Goal: Check status: Check status

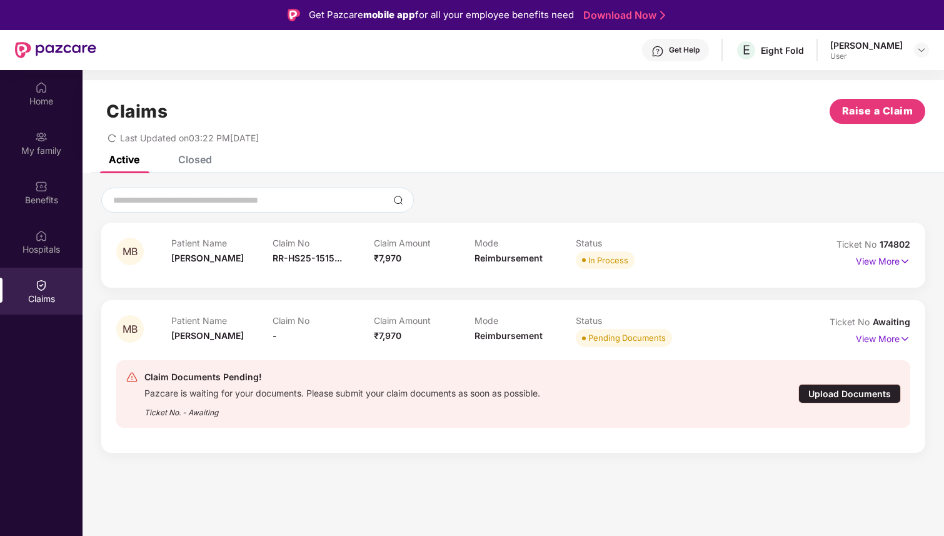
click at [198, 163] on div "Closed" at bounding box center [195, 159] width 34 height 13
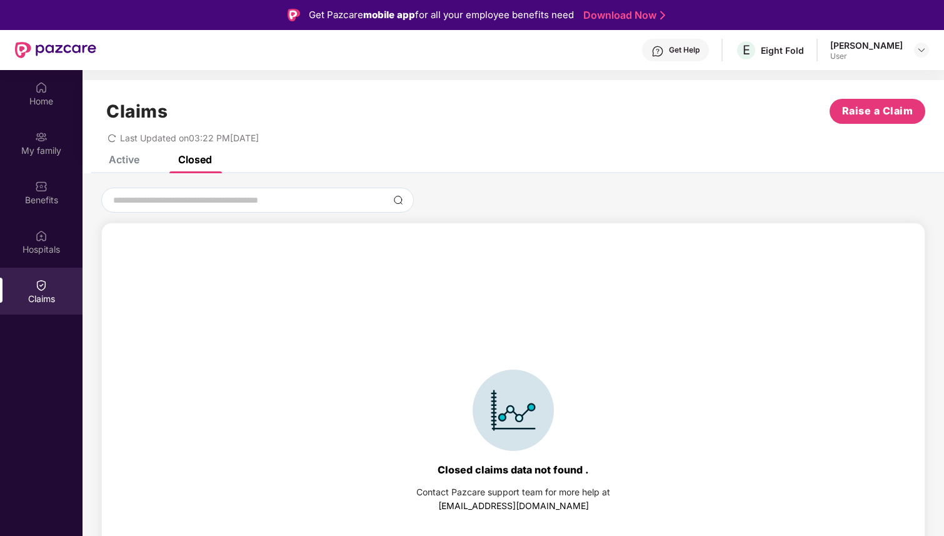
click at [129, 163] on div "Active" at bounding box center [124, 159] width 31 height 13
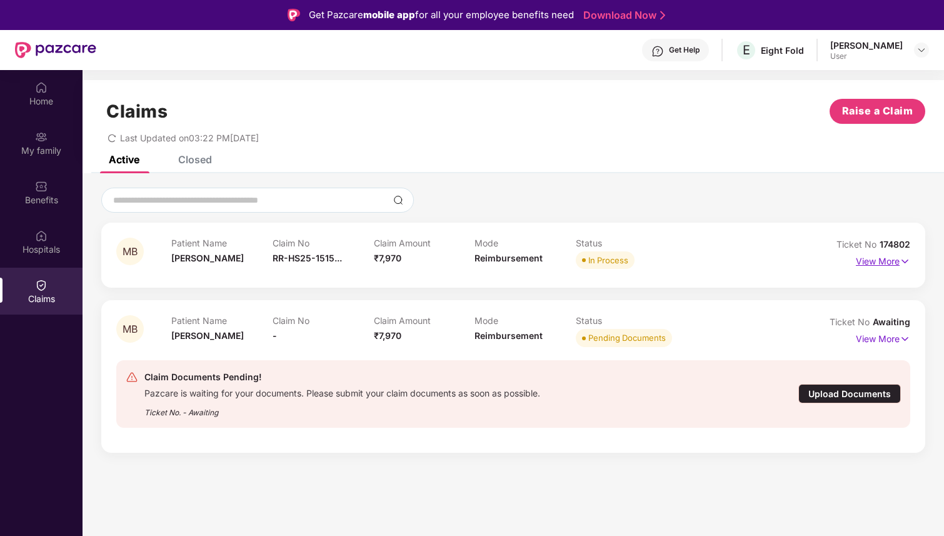
click at [873, 261] on p "View More" at bounding box center [883, 259] width 54 height 17
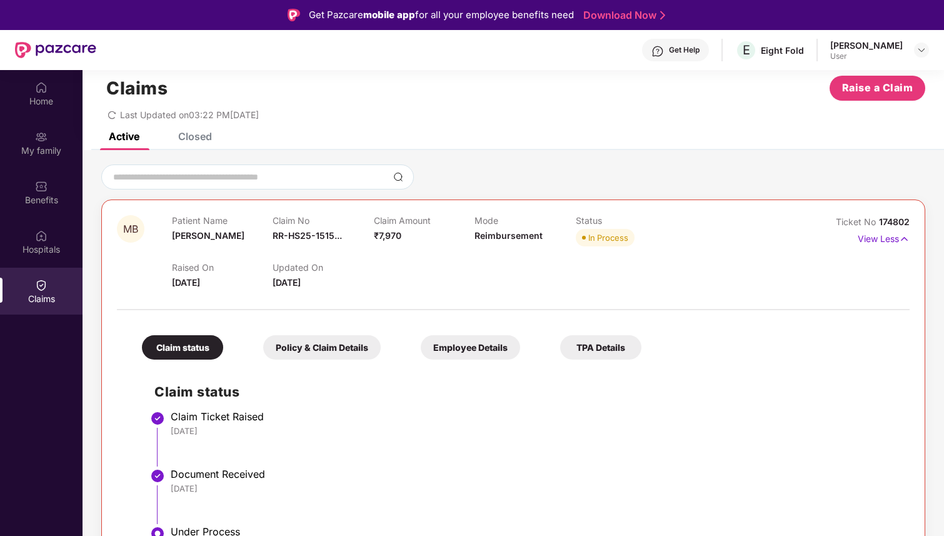
scroll to position [28, 0]
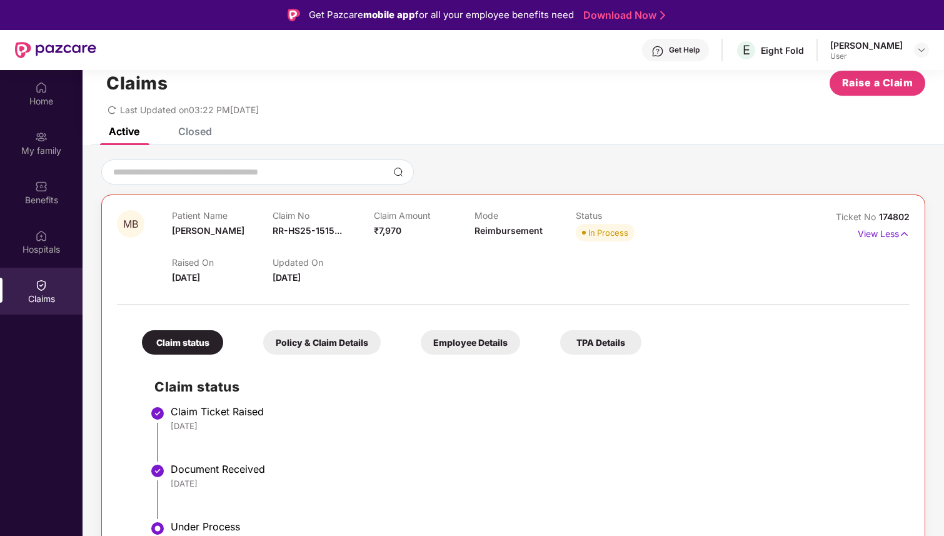
click at [638, 338] on div "TPA Details" at bounding box center [600, 342] width 81 height 24
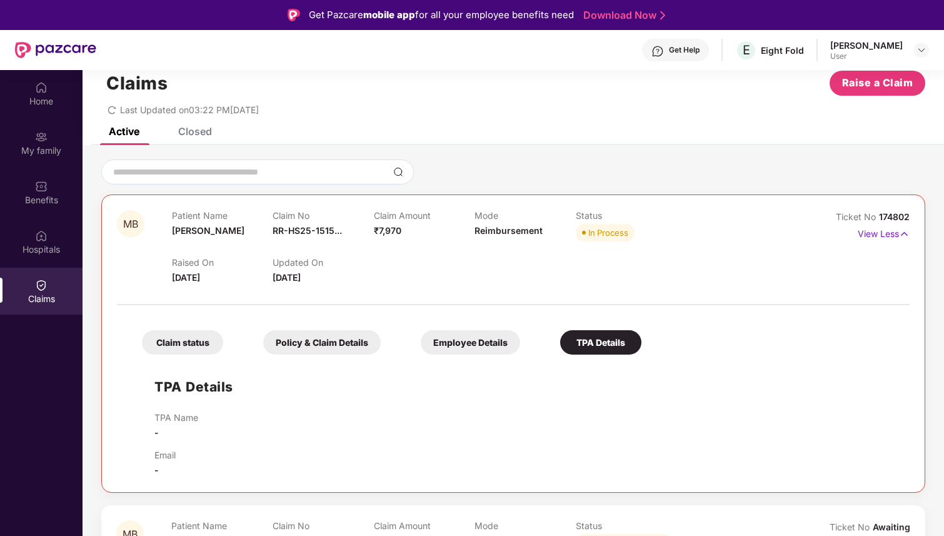
click at [499, 338] on div "Employee Details" at bounding box center [470, 342] width 99 height 24
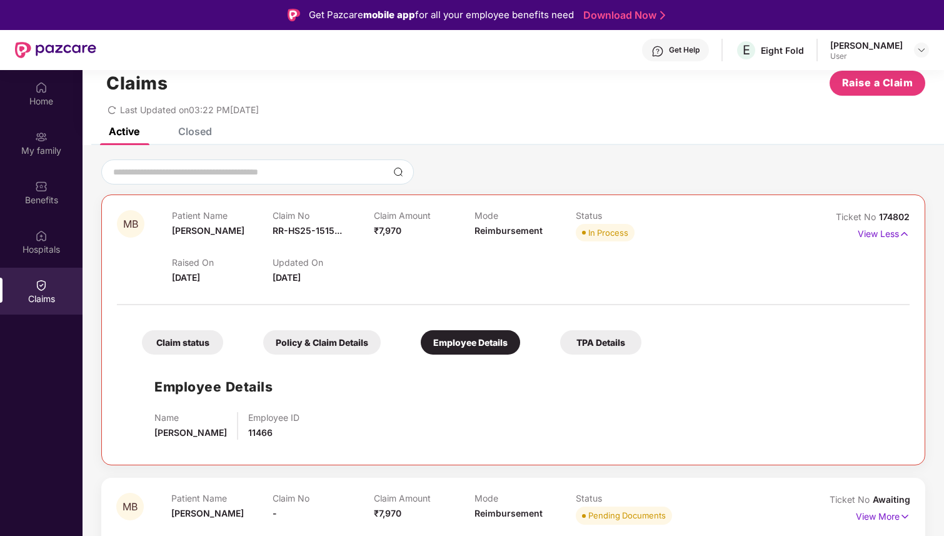
click at [346, 339] on div "Policy & Claim Details" at bounding box center [322, 342] width 118 height 24
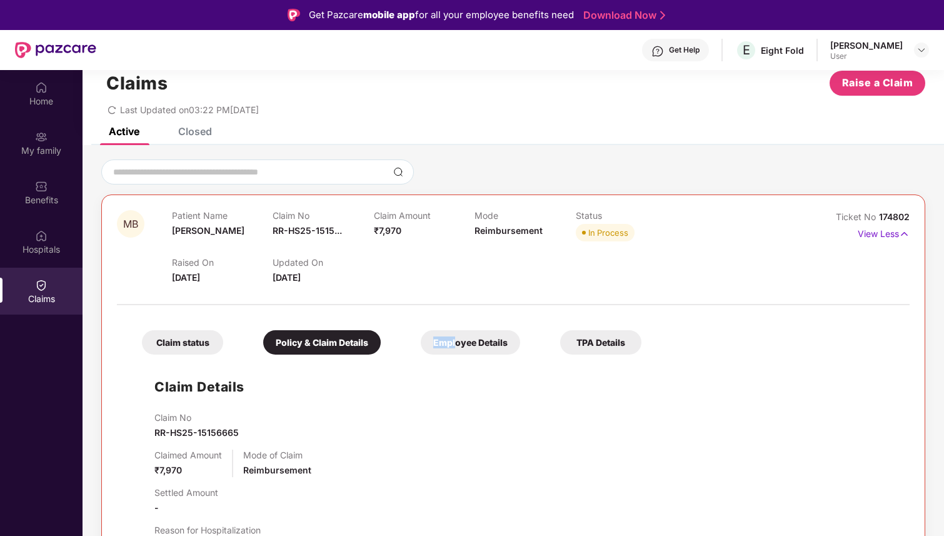
click at [454, 336] on div "Employee Details" at bounding box center [470, 342] width 99 height 24
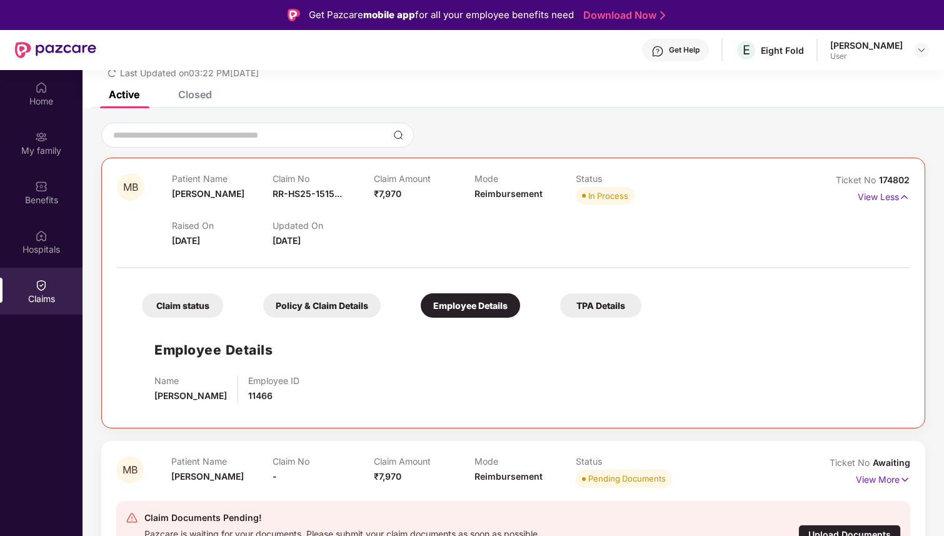
scroll to position [70, 0]
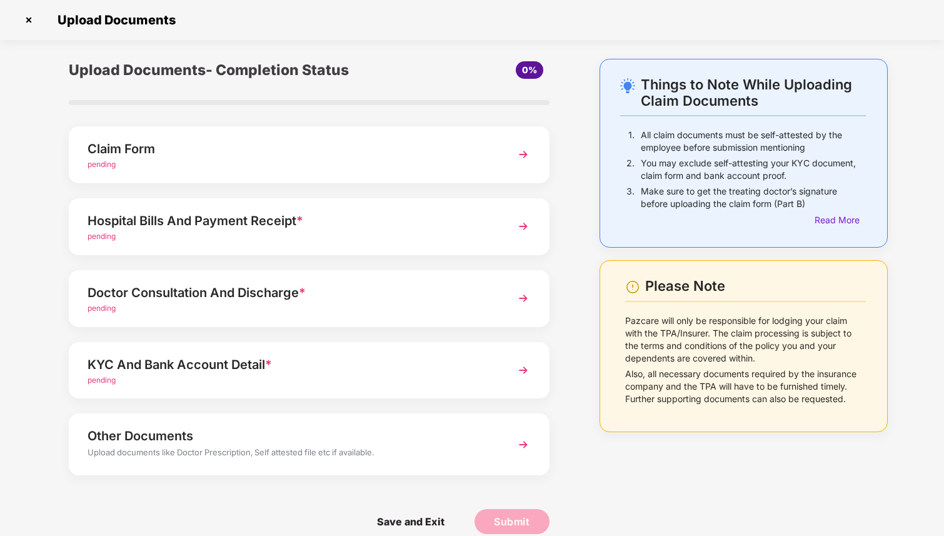
click at [29, 18] on img at bounding box center [29, 20] width 20 height 20
